Goal: Browse casually

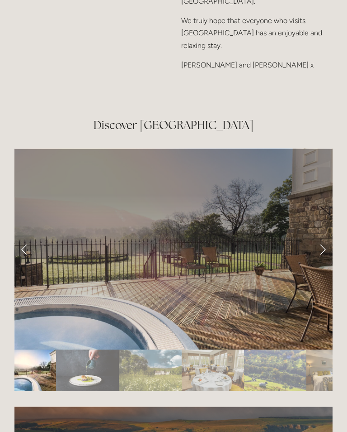
scroll to position [1455, 0]
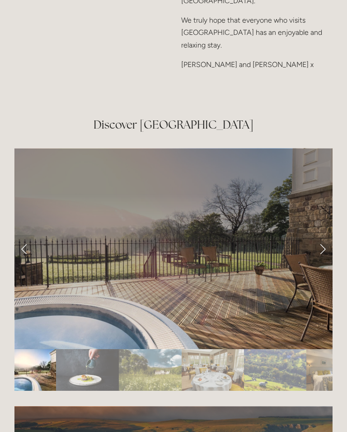
click at [332, 239] on link "Next Slide" at bounding box center [323, 248] width 20 height 27
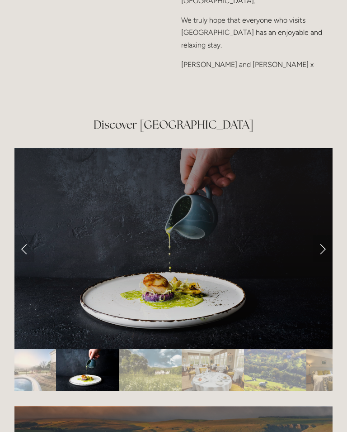
click at [327, 235] on link "Next Slide" at bounding box center [323, 248] width 20 height 27
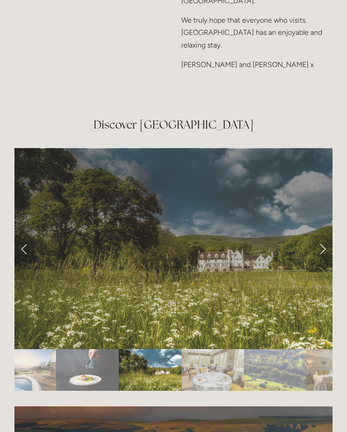
click at [332, 235] on link "Next Slide" at bounding box center [323, 248] width 20 height 27
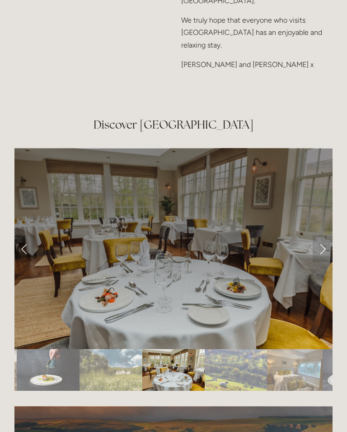
click at [327, 237] on link "Next Slide" at bounding box center [323, 248] width 20 height 27
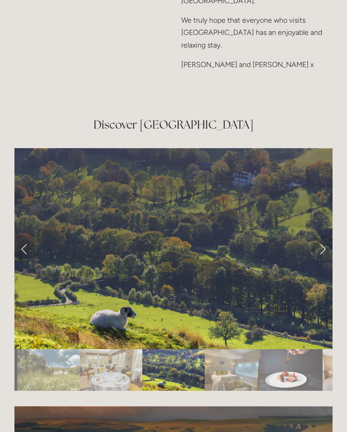
click at [324, 238] on link "Next Slide" at bounding box center [323, 248] width 20 height 27
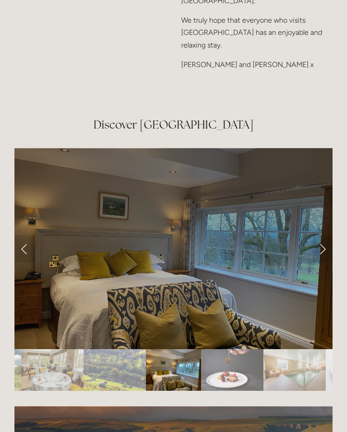
click at [322, 240] on link "Next Slide" at bounding box center [323, 248] width 20 height 27
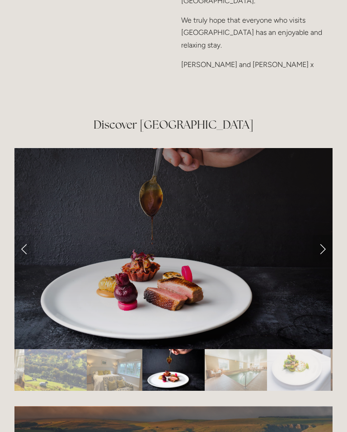
click at [328, 238] on link "Next Slide" at bounding box center [323, 248] width 20 height 27
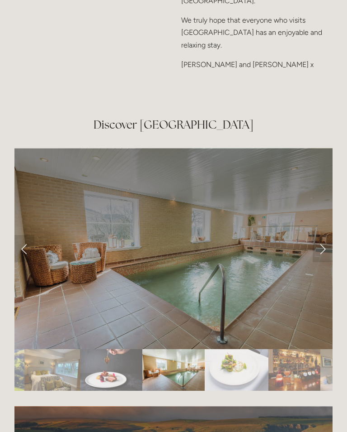
click at [329, 236] on link "Next Slide" at bounding box center [323, 248] width 20 height 27
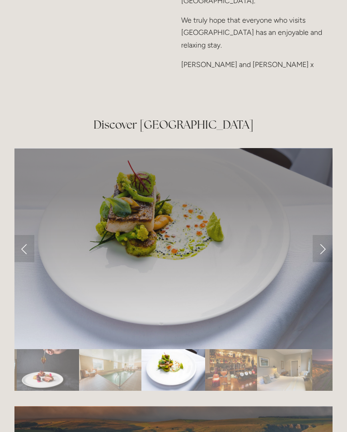
click at [327, 237] on link "Next Slide" at bounding box center [323, 248] width 20 height 27
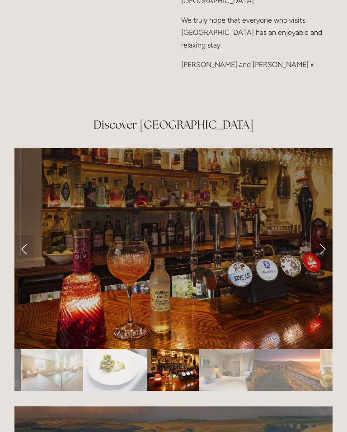
click at [325, 236] on link "Next Slide" at bounding box center [323, 248] width 20 height 27
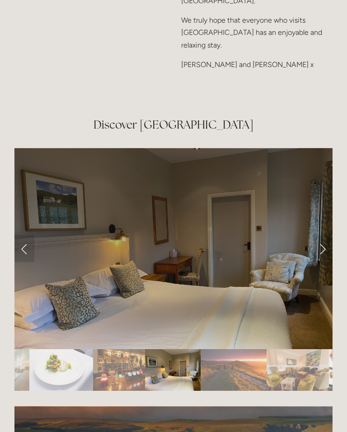
click at [325, 237] on link "Next Slide" at bounding box center [323, 248] width 20 height 27
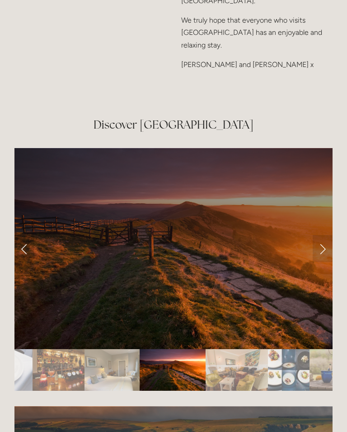
click at [328, 236] on link "Next Slide" at bounding box center [323, 248] width 20 height 27
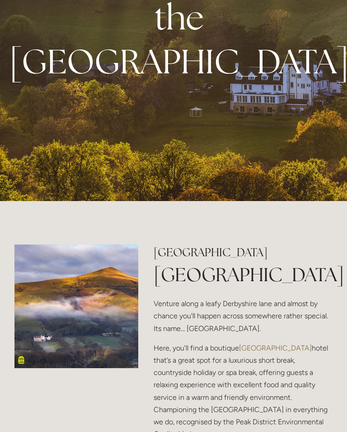
scroll to position [0, 0]
